Goal: Task Accomplishment & Management: Manage account settings

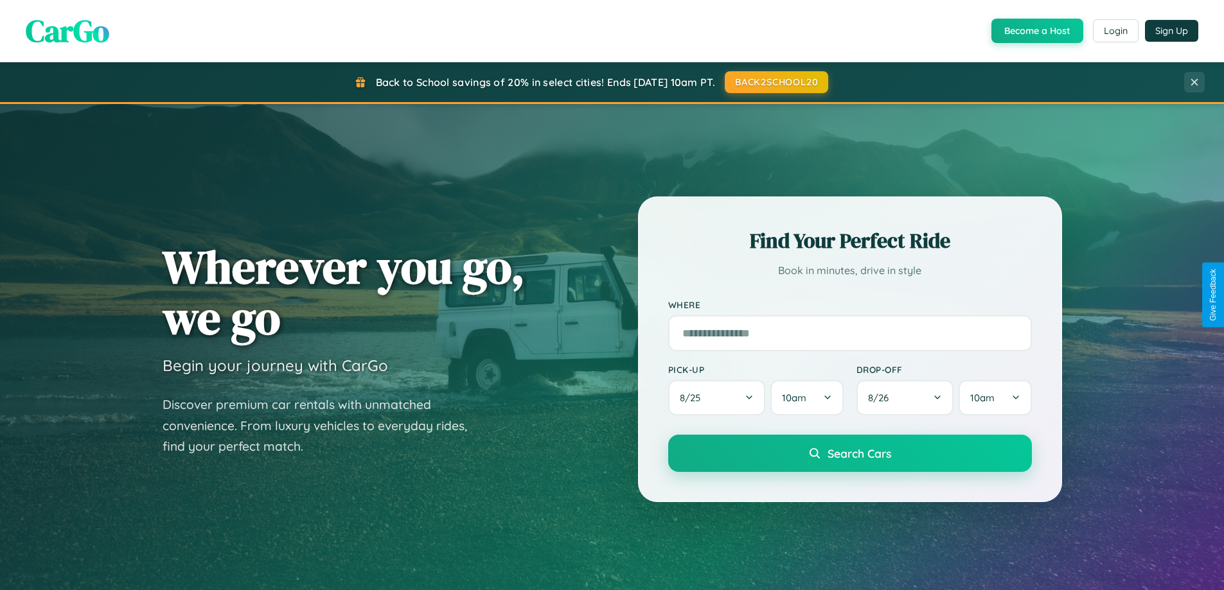
scroll to position [884, 0]
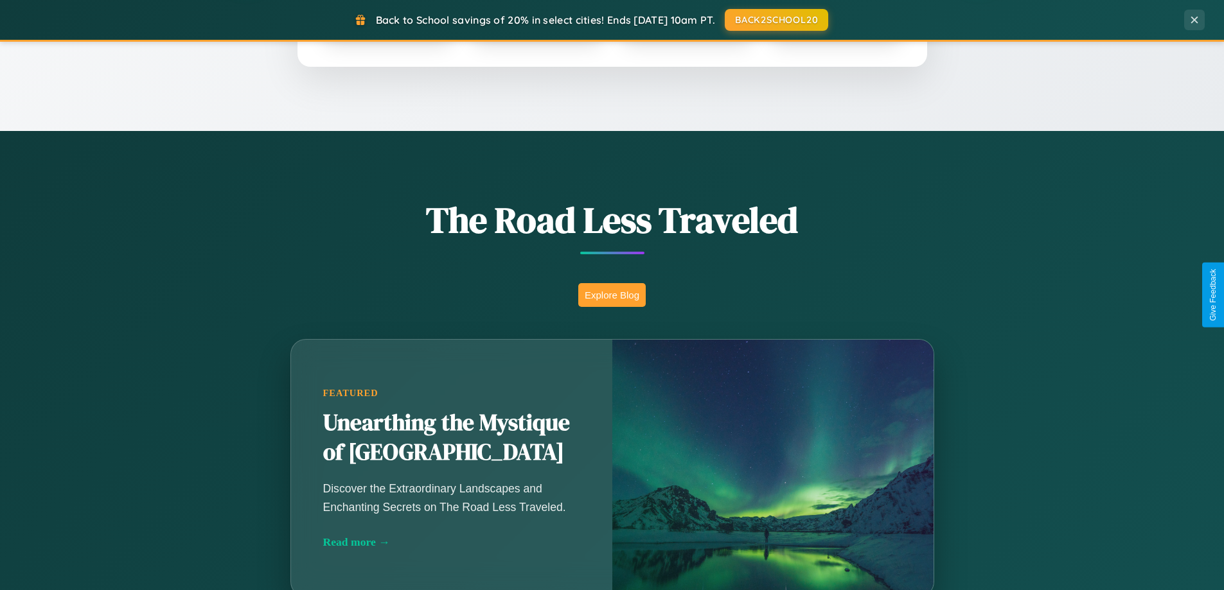
click at [612, 295] on button "Explore Blog" at bounding box center [611, 295] width 67 height 24
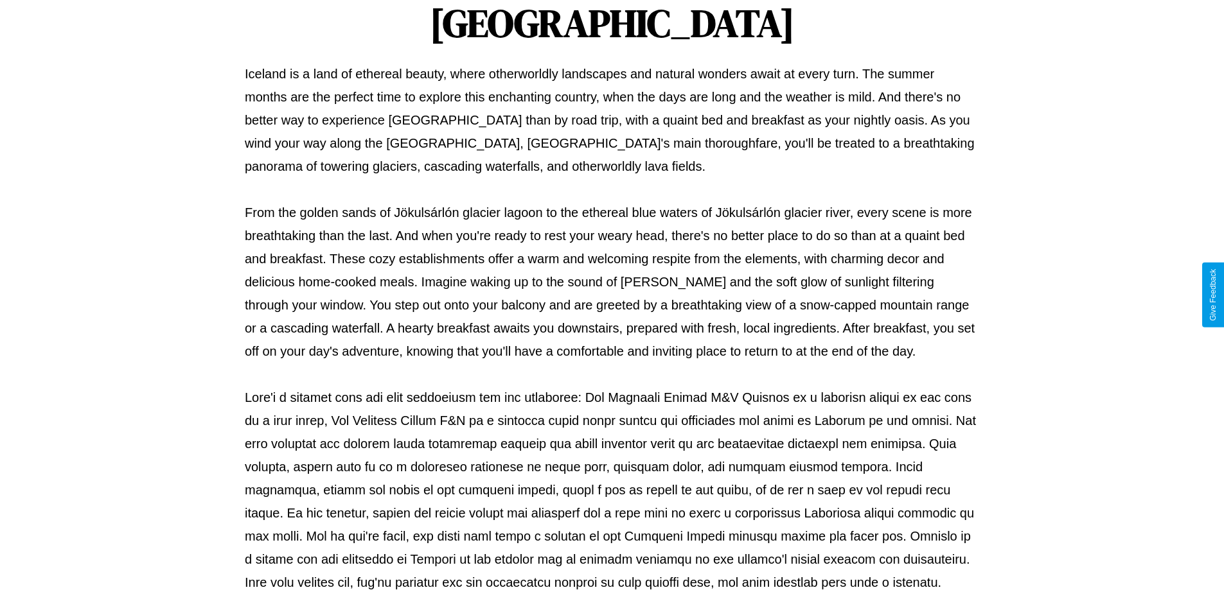
scroll to position [416, 0]
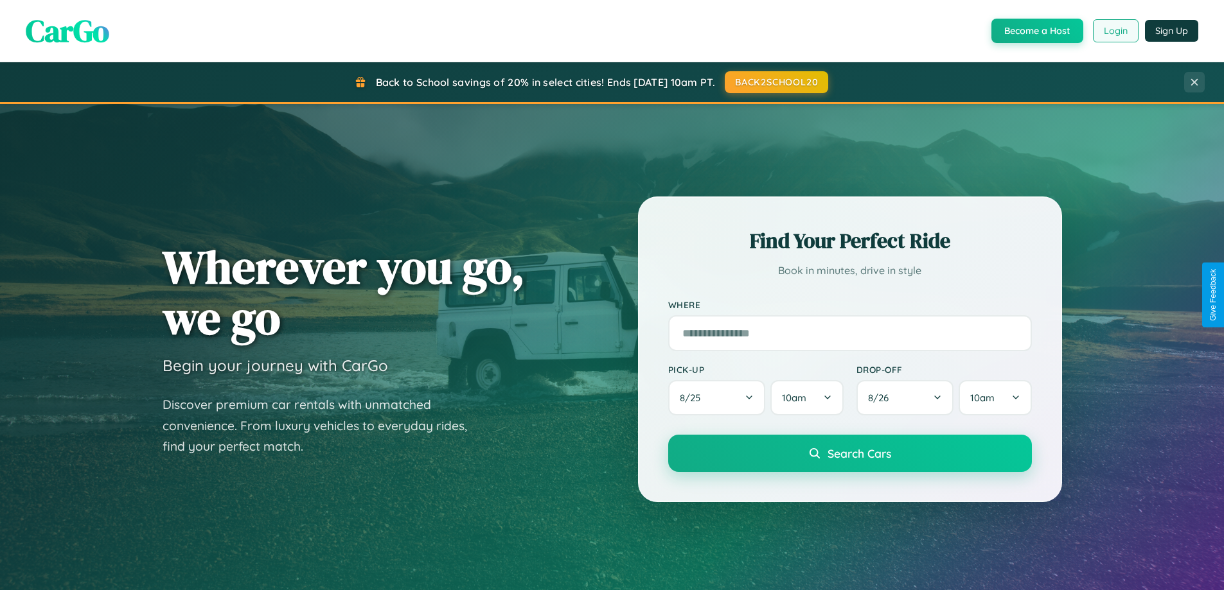
click at [1115, 31] on button "Login" at bounding box center [1116, 30] width 46 height 23
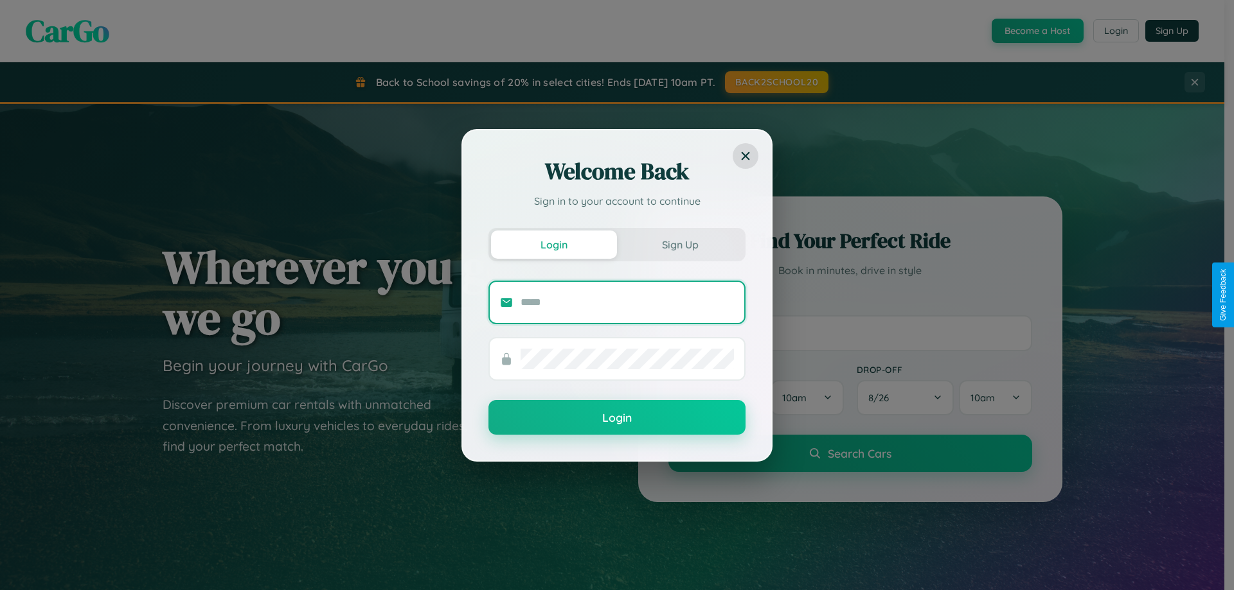
click at [627, 302] on input "text" at bounding box center [626, 302] width 213 height 21
type input "**********"
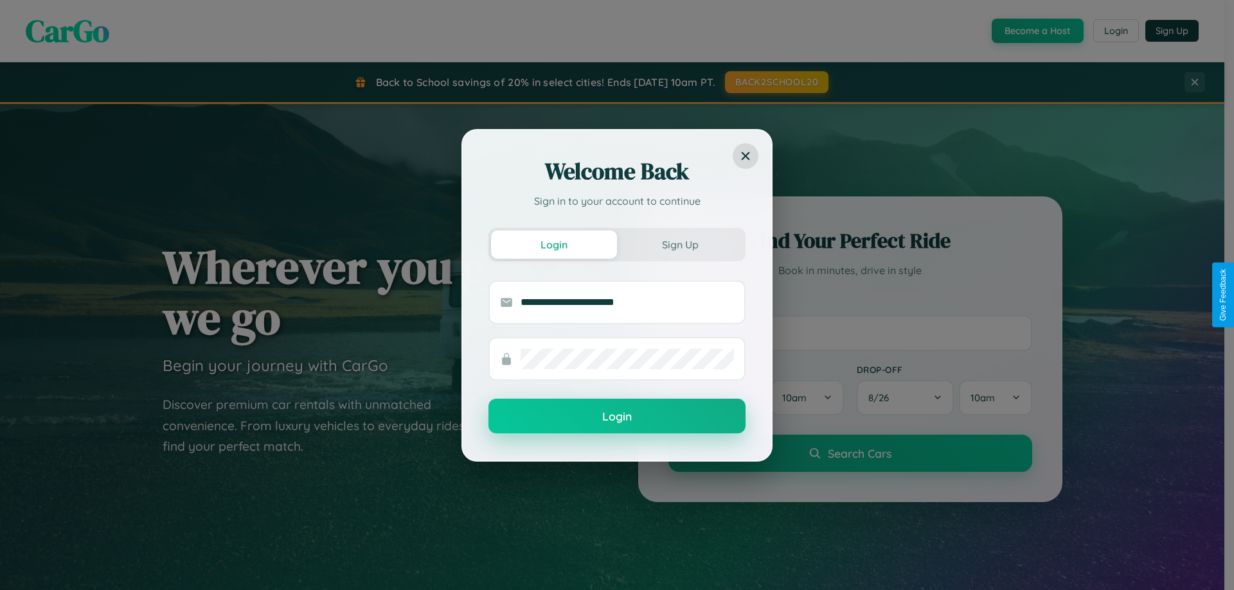
click at [617, 417] on button "Login" at bounding box center [616, 416] width 257 height 35
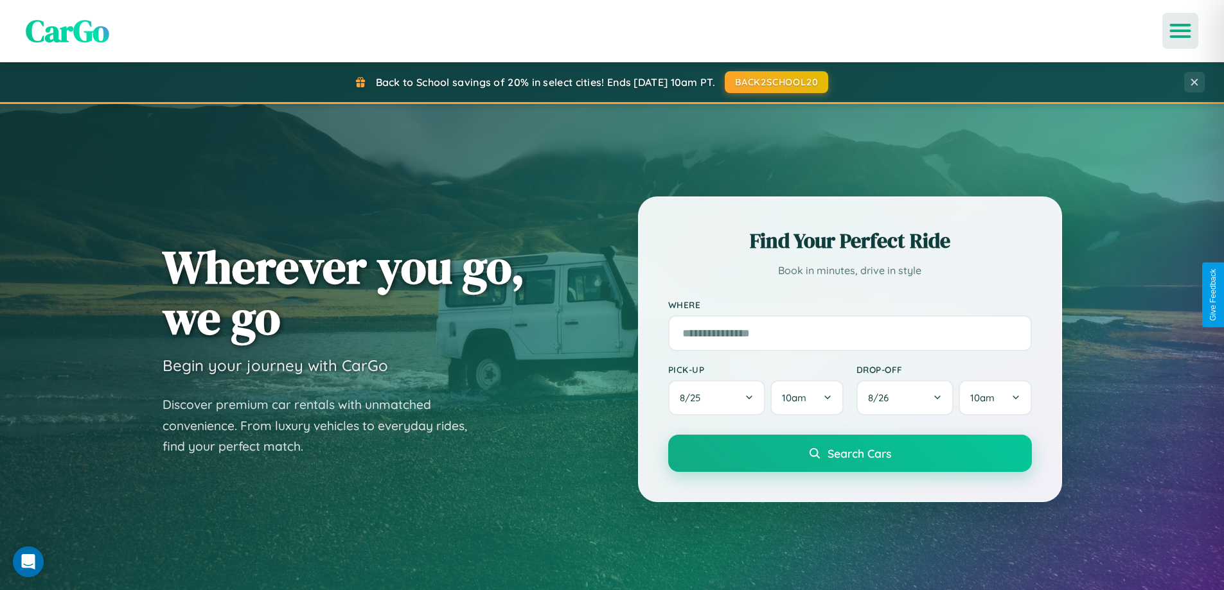
click at [1180, 31] on icon "Open menu" at bounding box center [1180, 31] width 19 height 12
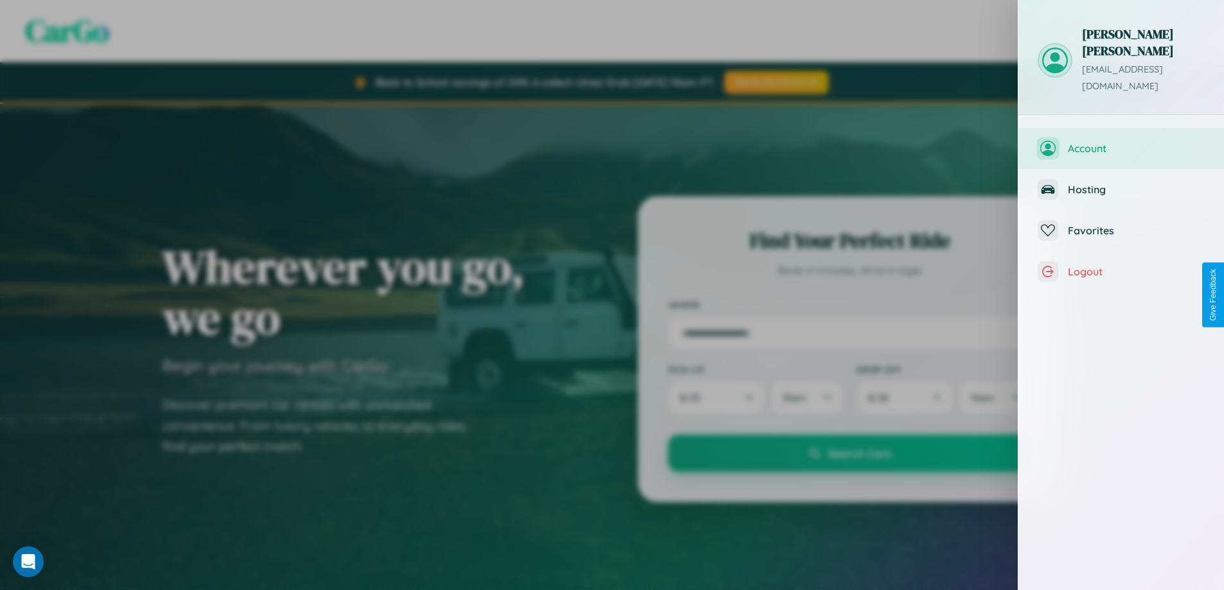
click at [1121, 142] on span "Account" at bounding box center [1136, 148] width 137 height 13
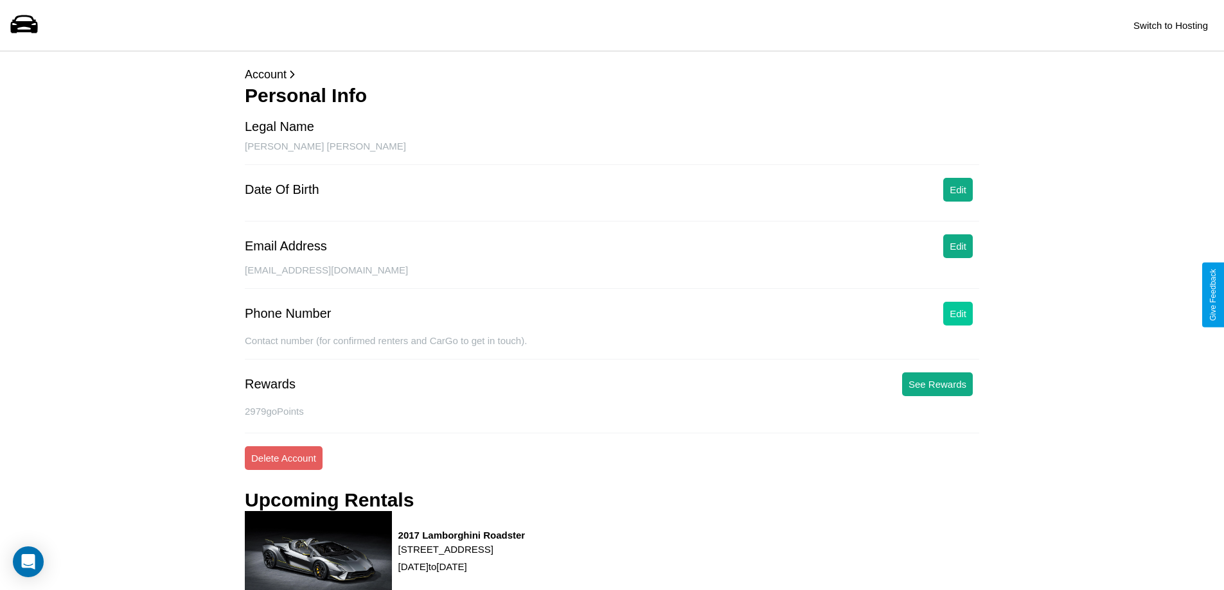
click at [958, 314] on button "Edit" at bounding box center [958, 314] width 30 height 24
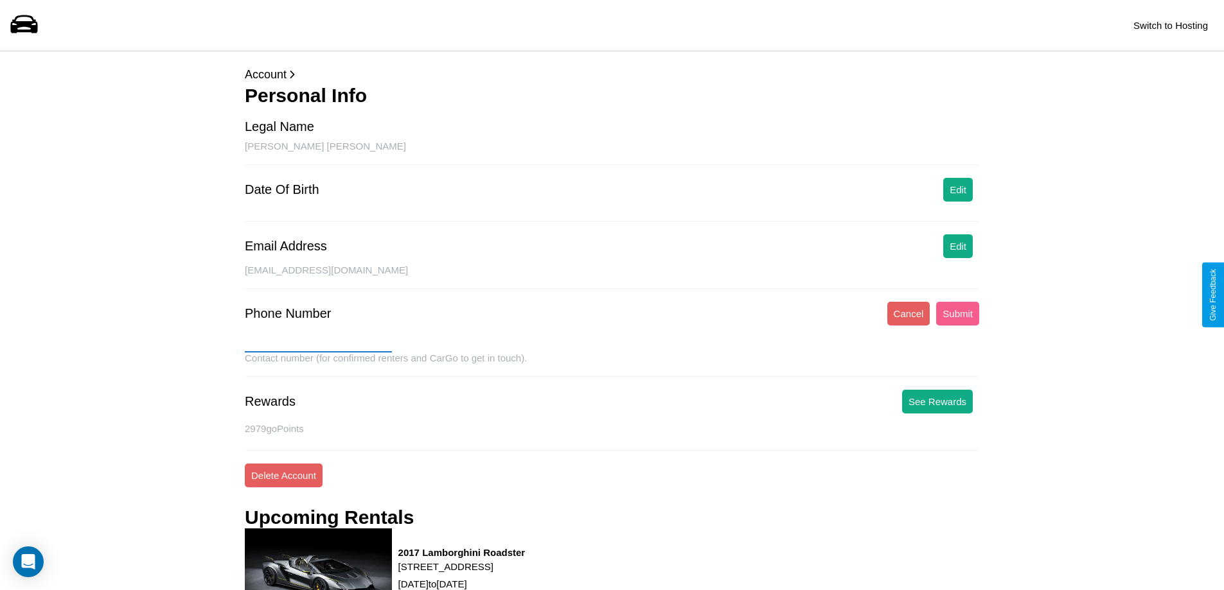
click at [318, 342] on input "text" at bounding box center [318, 342] width 147 height 21
type input "**********"
click at [957, 314] on button "Submit" at bounding box center [957, 314] width 43 height 24
